Goal: Information Seeking & Learning: Understand process/instructions

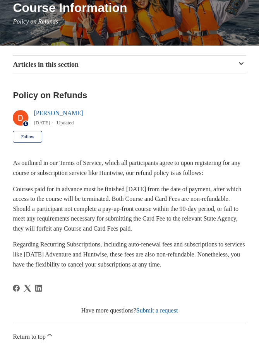
scroll to position [110, 0]
drag, startPoint x: 148, startPoint y: 180, endPoint x: 157, endPoint y: 242, distance: 61.7
click at [157, 242] on div "As outlined in our Terms of Service, which all participants agree to upon regis…" at bounding box center [129, 213] width 233 height 111
click at [158, 234] on p "Courses paid for in advance must be finished within 90 days from the date of pa…" at bounding box center [129, 208] width 233 height 49
drag, startPoint x: 158, startPoint y: 242, endPoint x: 148, endPoint y: 179, distance: 63.5
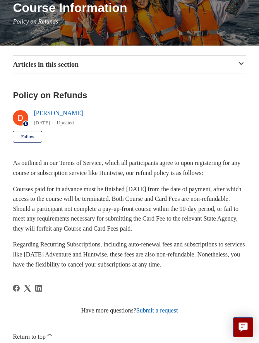
click at [148, 179] on div "As outlined in our Terms of Service, which all participants agree to upon regis…" at bounding box center [129, 213] width 233 height 111
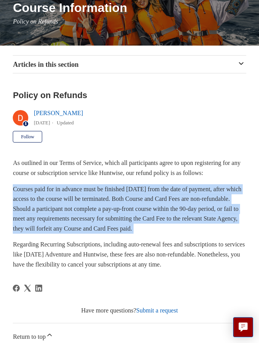
drag, startPoint x: 148, startPoint y: 179, endPoint x: 158, endPoint y: 234, distance: 55.7
click at [158, 234] on div "As outlined in our Terms of Service, which all participants agree to upon regis…" at bounding box center [129, 213] width 233 height 111
click at [158, 234] on p "Courses paid for in advance must be finished within 90 days from the date of pa…" at bounding box center [129, 208] width 233 height 49
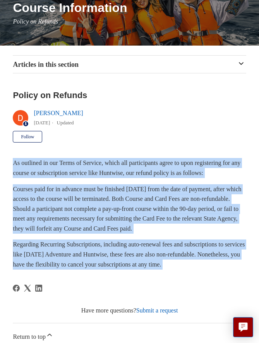
drag, startPoint x: 220, startPoint y: 275, endPoint x: 142, endPoint y: 151, distance: 146.4
click at [142, 151] on article "Policy on Refunds Deborah Fagan 1 year ago Updated Follow Not yet followed by a…" at bounding box center [129, 267] width 233 height 372
click at [142, 150] on article "Policy on Refunds Deborah Fagan 1 year ago Updated Follow Not yet followed by a…" at bounding box center [129, 267] width 233 height 372
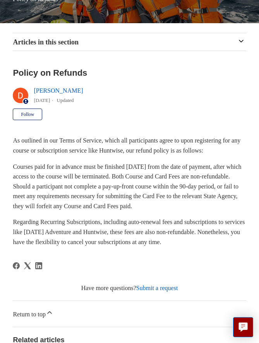
scroll to position [238, 0]
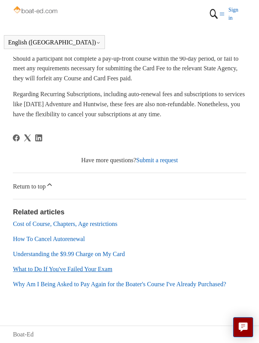
click at [66, 270] on link "What to Do If You've Failed Your Exam" at bounding box center [62, 269] width 99 height 7
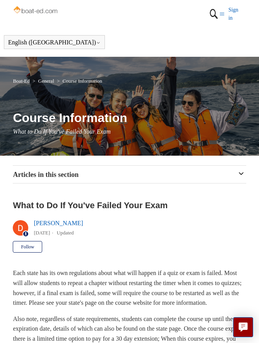
scroll to position [61, 0]
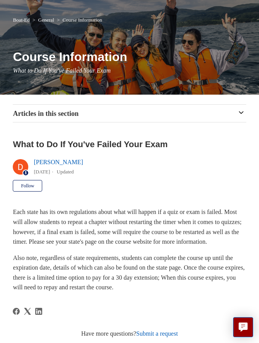
drag, startPoint x: 144, startPoint y: 193, endPoint x: 167, endPoint y: 254, distance: 65.0
click at [167, 254] on article "What to Do If You've Failed Your Exam [PERSON_NAME] [DATE] Updated Follow Not y…" at bounding box center [129, 316] width 233 height 373
click at [167, 247] on p "Each state has its own regulations about what will happen if a quiz or exam is …" at bounding box center [129, 226] width 233 height 39
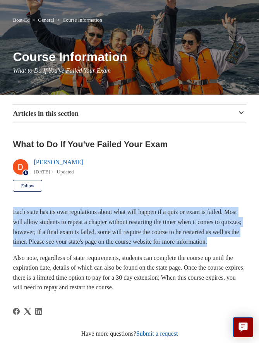
drag, startPoint x: 171, startPoint y: 248, endPoint x: 163, endPoint y: 204, distance: 45.1
click at [163, 204] on article "What to Do If You've Failed Your Exam [PERSON_NAME] [DATE] Updated Follow Not y…" at bounding box center [129, 316] width 233 height 373
drag, startPoint x: 161, startPoint y: 205, endPoint x: 173, endPoint y: 248, distance: 44.9
click at [173, 248] on article "What to Do If You've Failed Your Exam [PERSON_NAME] [DATE] Updated Follow Not y…" at bounding box center [129, 316] width 233 height 373
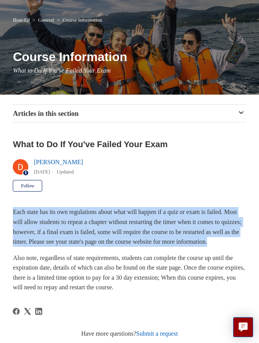
click at [173, 247] on p "Each state has its own regulations about what will happen if a quiz or exam is …" at bounding box center [129, 226] width 233 height 39
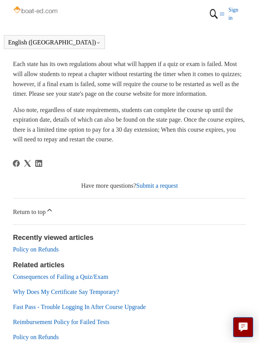
scroll to position [229, 0]
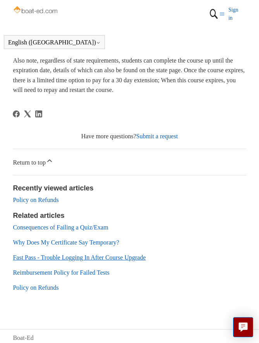
click at [107, 261] on link "Fast Pass - Trouble Logging In After Course Upgrade" at bounding box center [79, 257] width 133 height 7
